Goal: Task Accomplishment & Management: Manage account settings

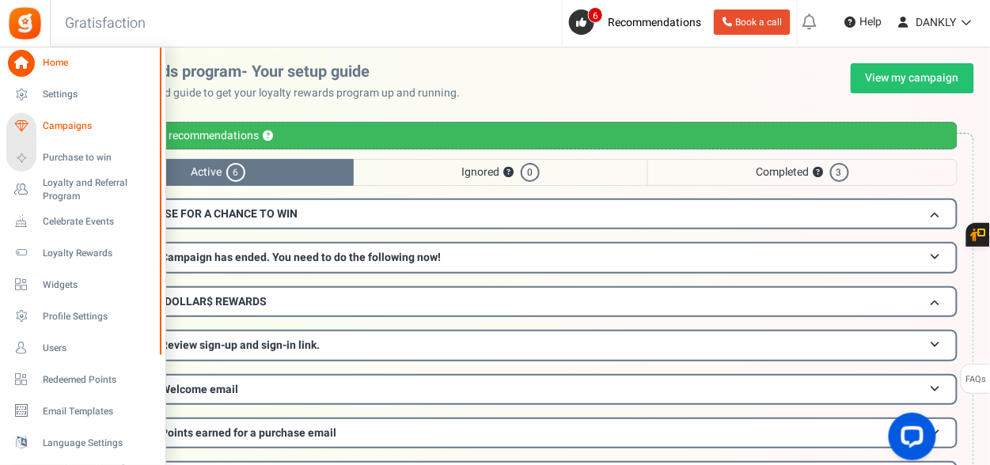
click at [76, 134] on link "Campaigns" at bounding box center [82, 126] width 152 height 27
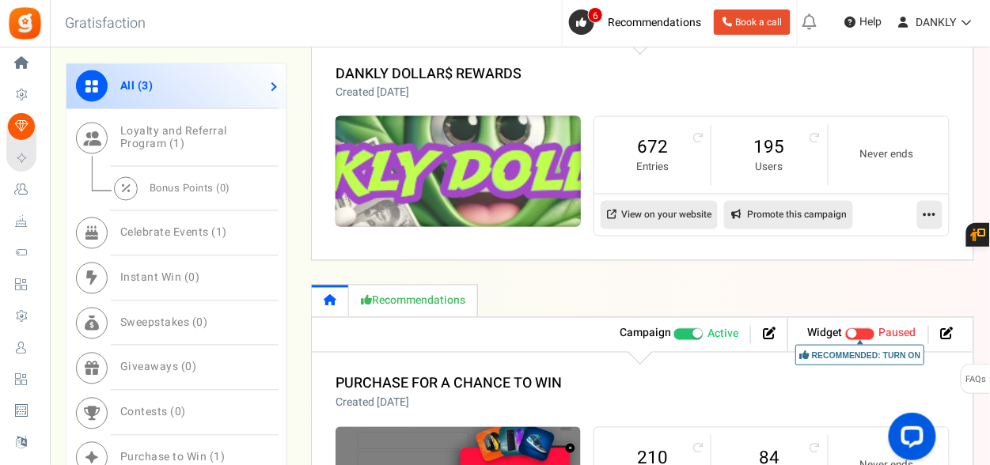
scroll to position [540, 0]
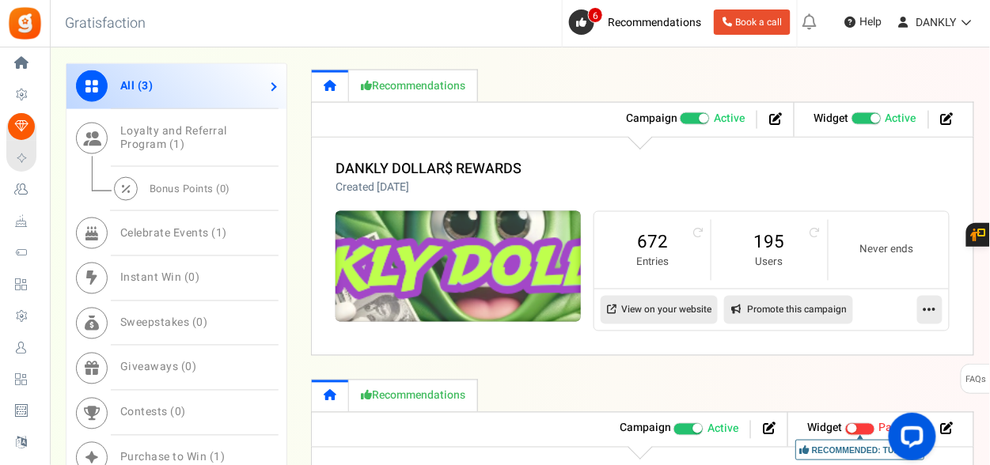
click at [418, 215] on img at bounding box center [458, 267] width 369 height 166
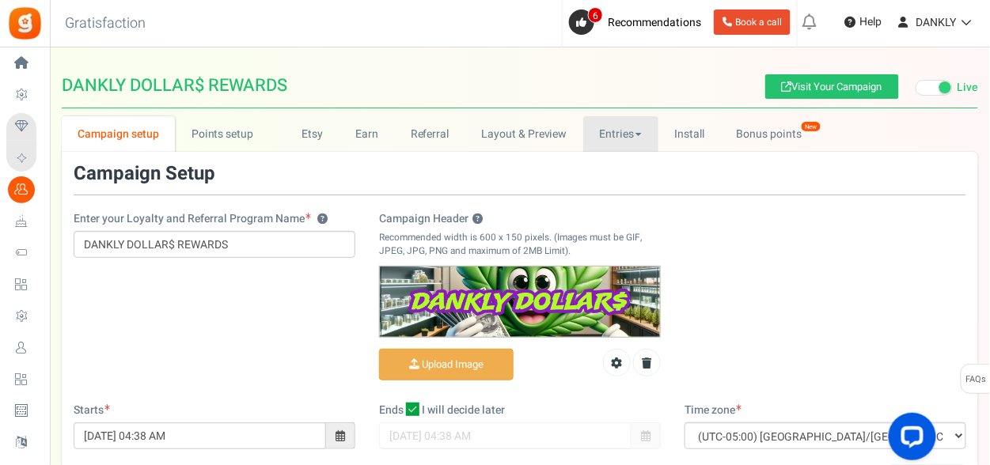
click at [619, 122] on link "Entries" at bounding box center [620, 134] width 75 height 36
click at [631, 170] on link "Entries" at bounding box center [646, 168] width 127 height 23
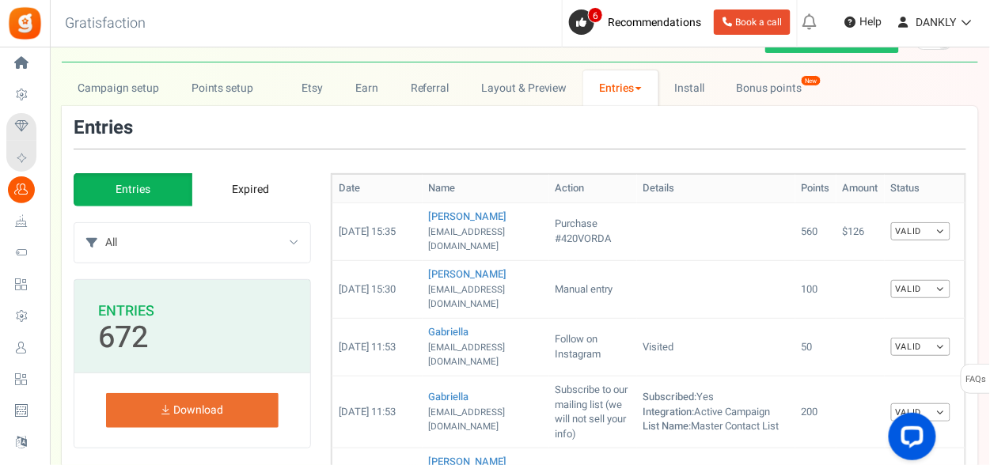
scroll to position [79, 0]
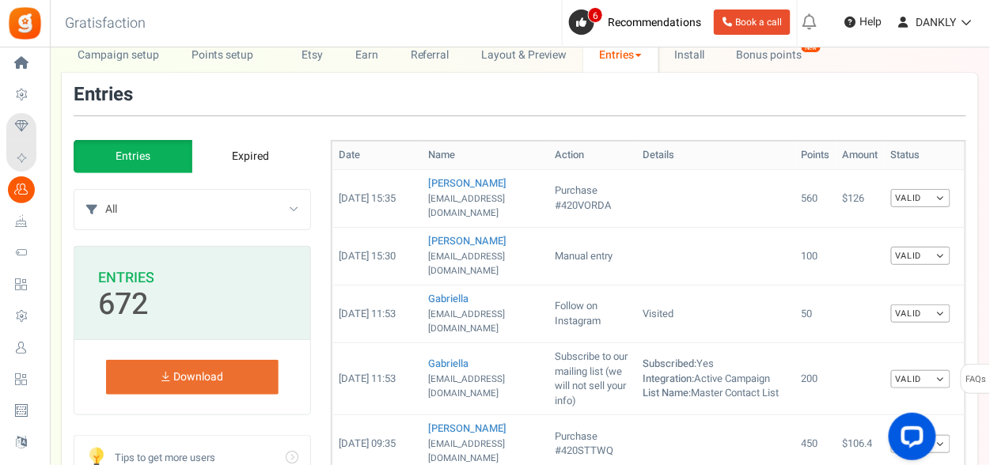
click at [288, 217] on select "All Manual entry Subscribe to our mailing list (we will not sell your info) Sha…" at bounding box center [207, 210] width 205 height 40
select select "350047"
click at [105, 190] on select "All Manual entry Subscribe to our mailing list (we will not sell your info) Sha…" at bounding box center [207, 210] width 205 height 40
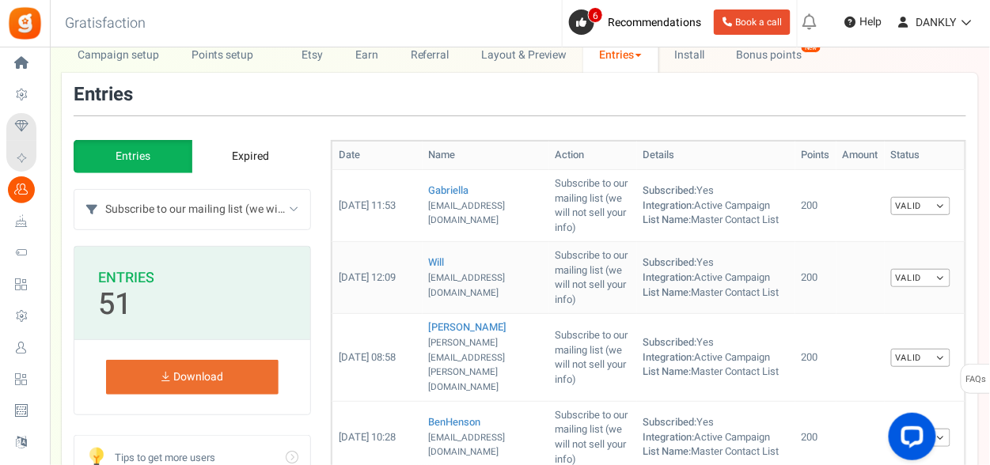
scroll to position [0, 0]
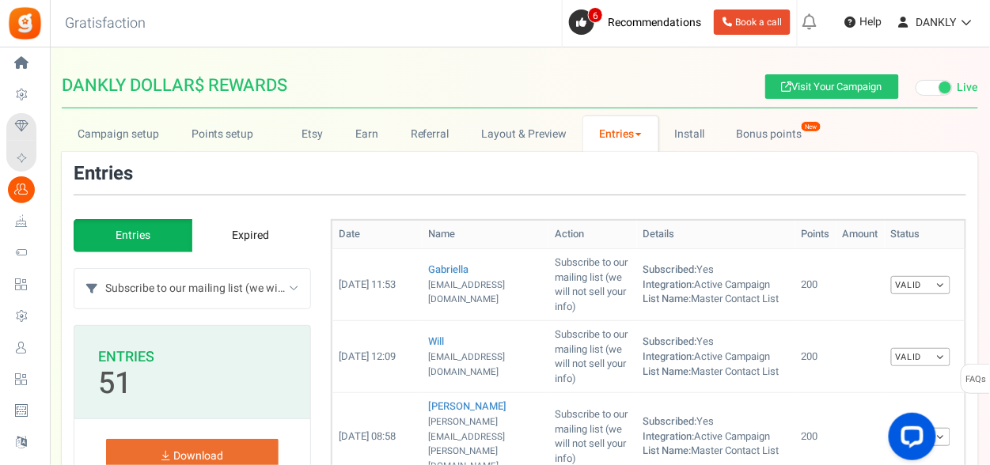
click at [631, 138] on link "Entries" at bounding box center [620, 134] width 75 height 36
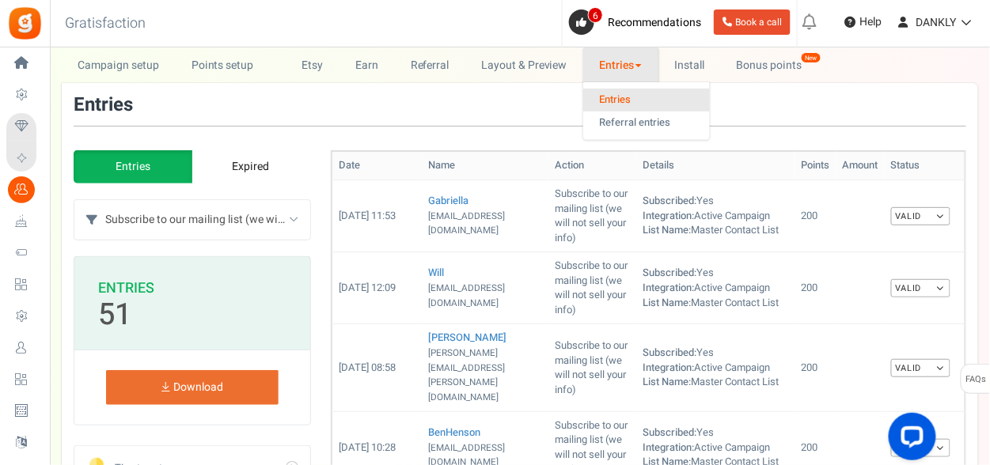
scroll to position [46, 0]
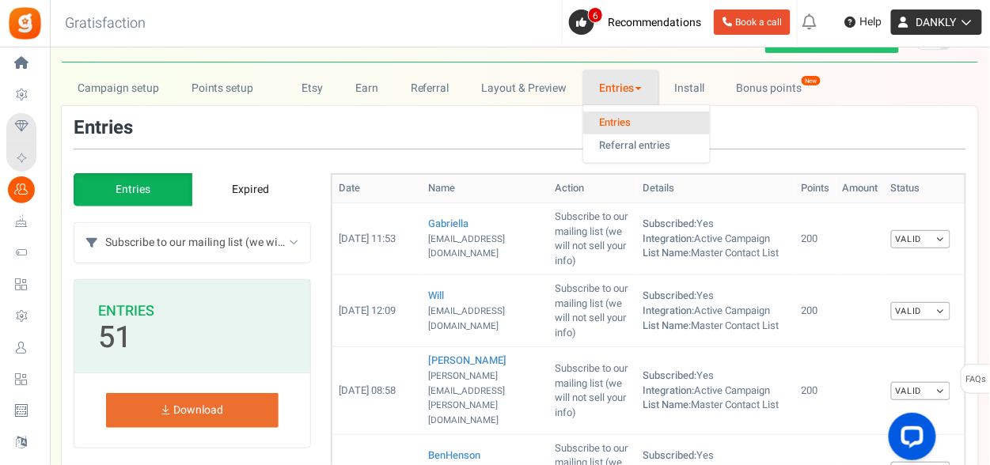
click at [953, 15] on span "DANKLY" at bounding box center [936, 22] width 40 height 17
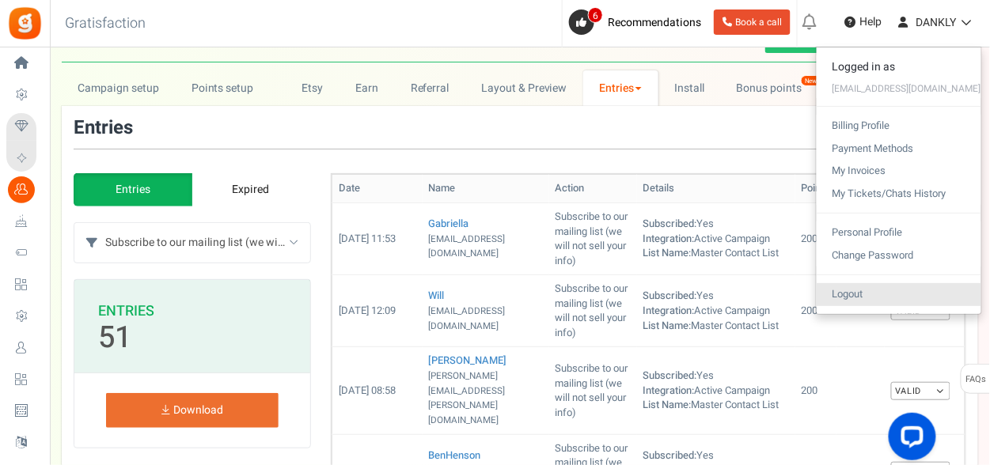
click at [918, 297] on link "Logout" at bounding box center [898, 294] width 165 height 23
